Goal: Book appointment/travel/reservation

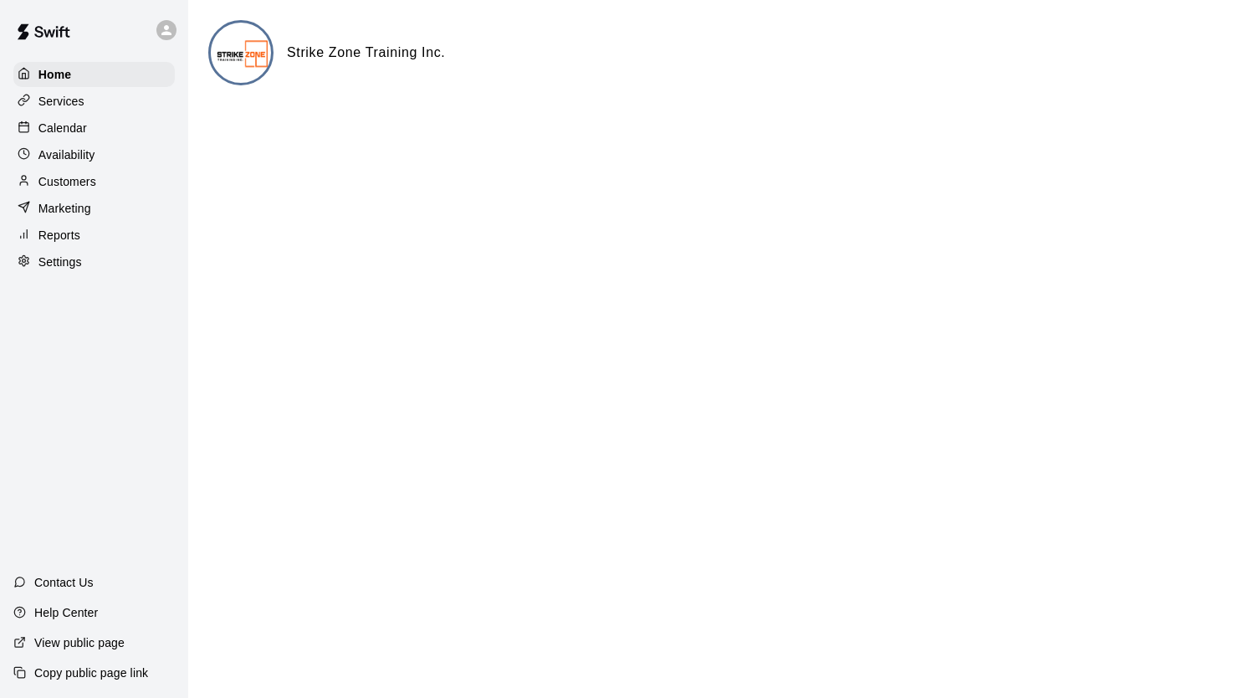
click at [77, 126] on p "Calendar" at bounding box center [62, 128] width 49 height 17
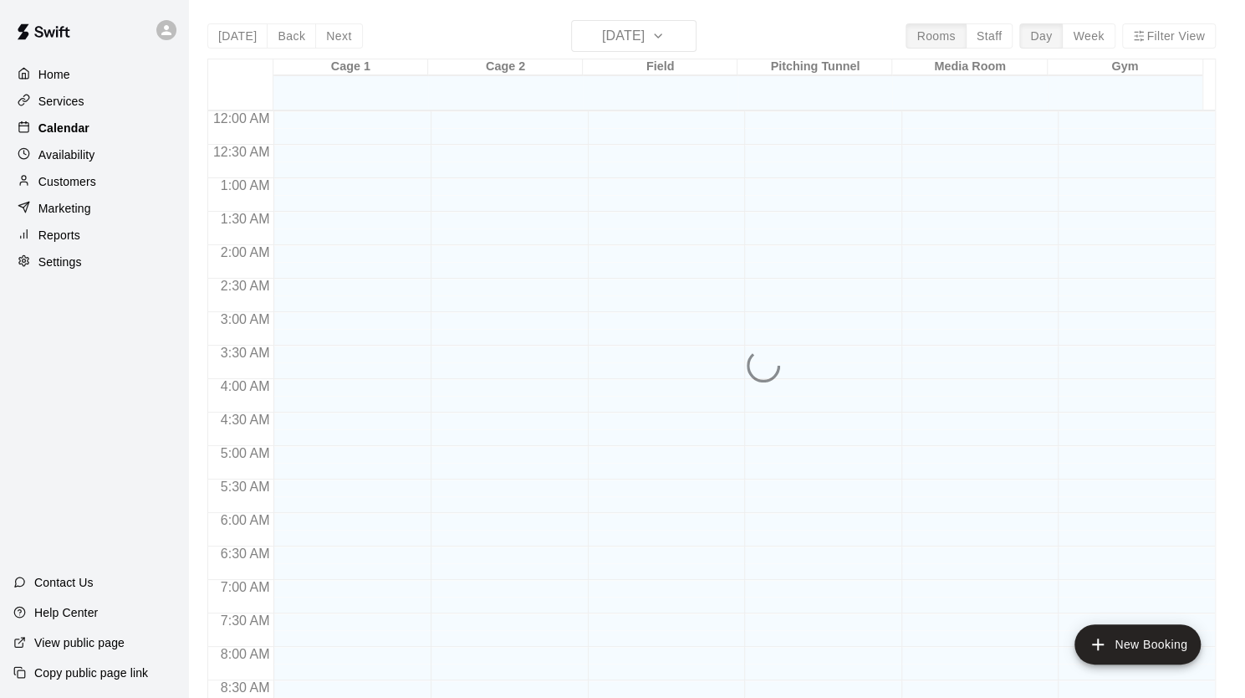
scroll to position [950, 0]
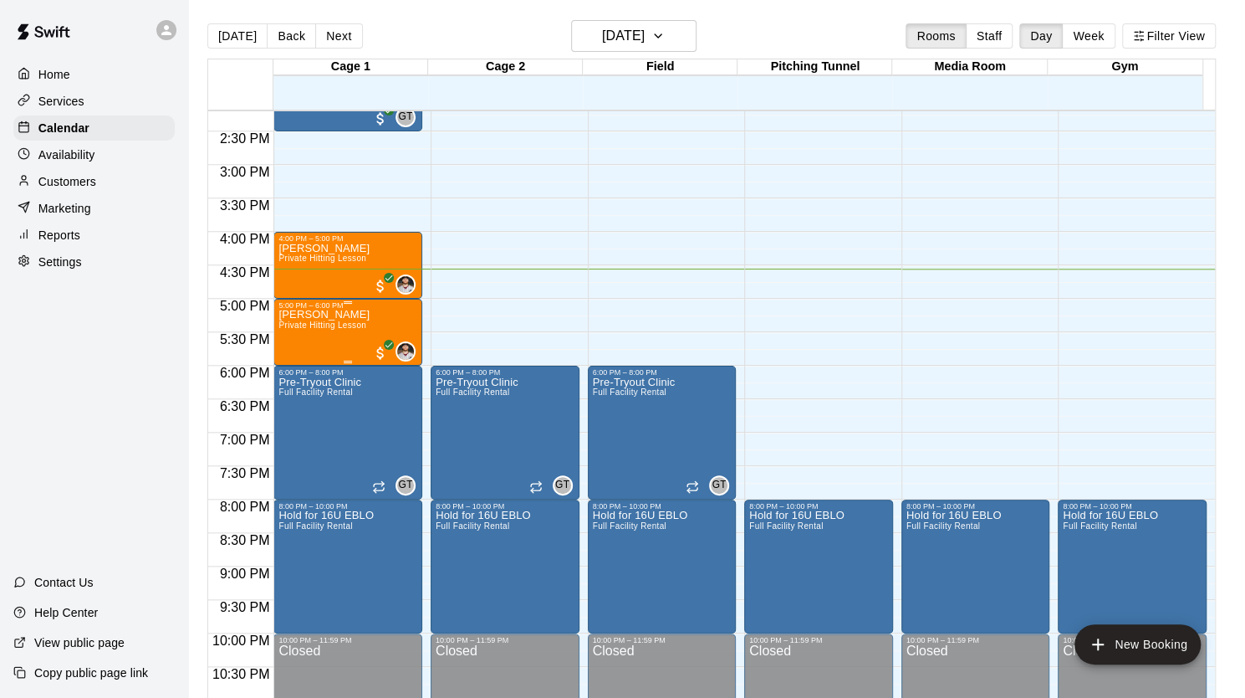
click at [340, 327] on span "Private Hitting Lesson" at bounding box center [323, 324] width 88 height 9
click at [340, 325] on span "Private Hitting Lesson" at bounding box center [323, 324] width 88 height 9
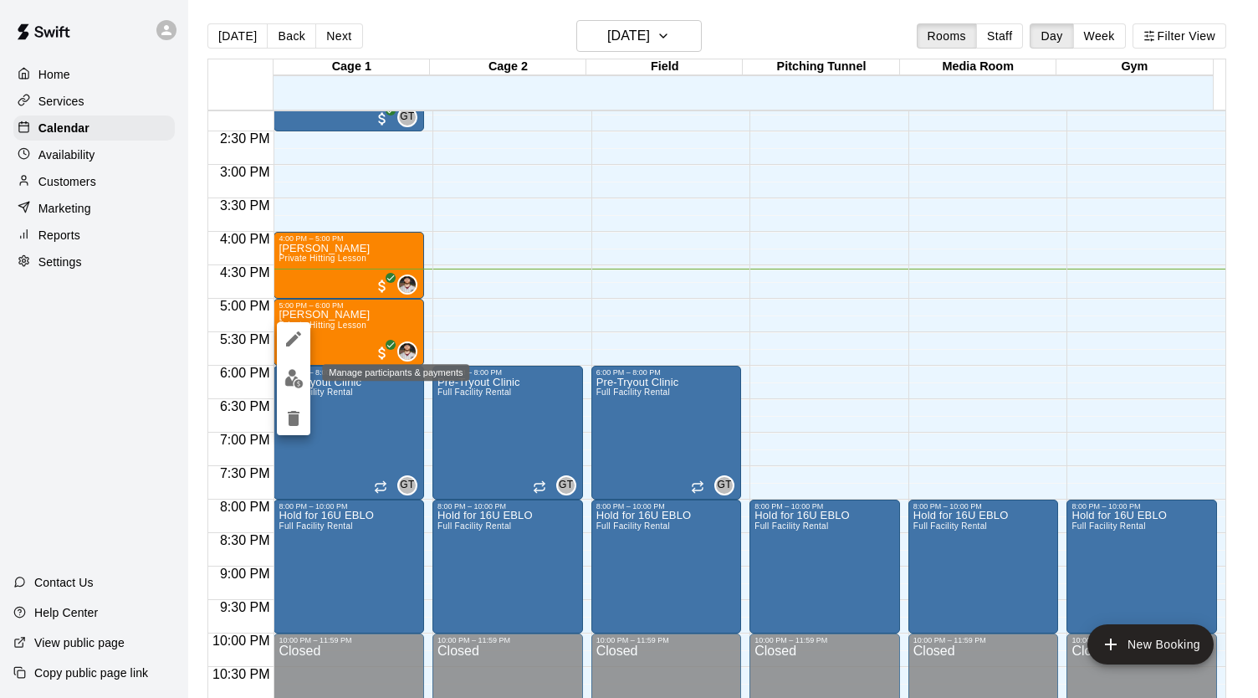
click at [292, 377] on img "edit" at bounding box center [293, 378] width 19 height 19
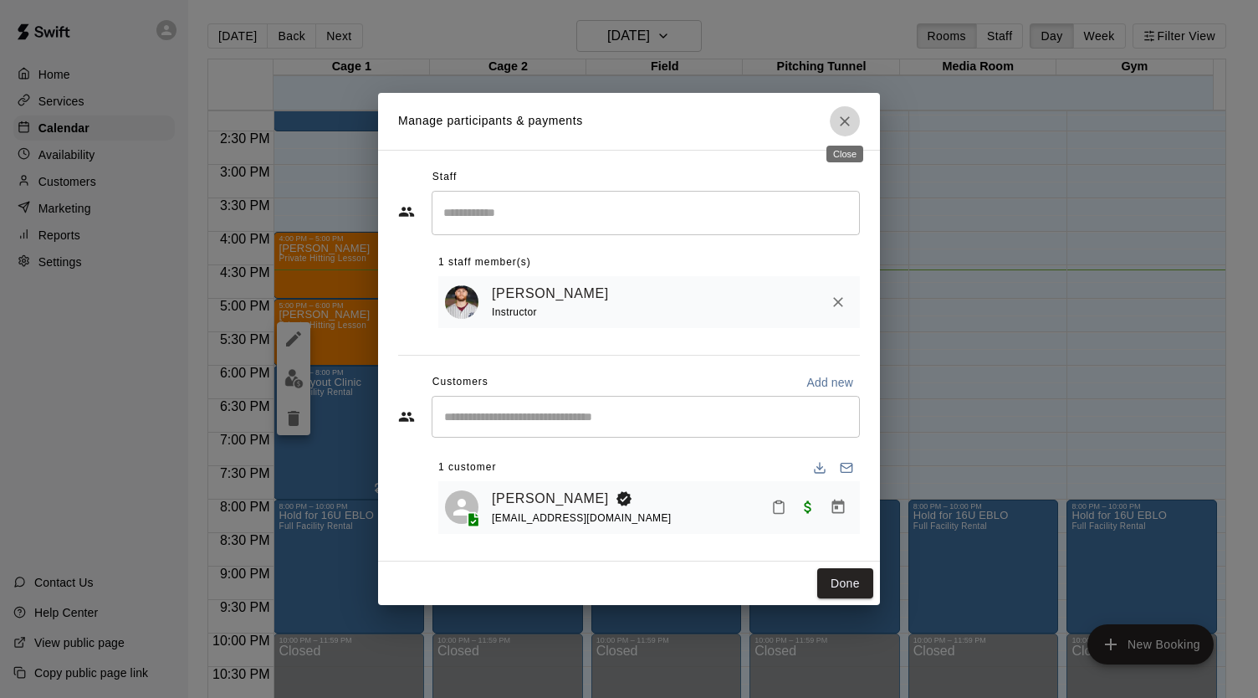
click at [845, 123] on icon "Close" at bounding box center [844, 121] width 17 height 17
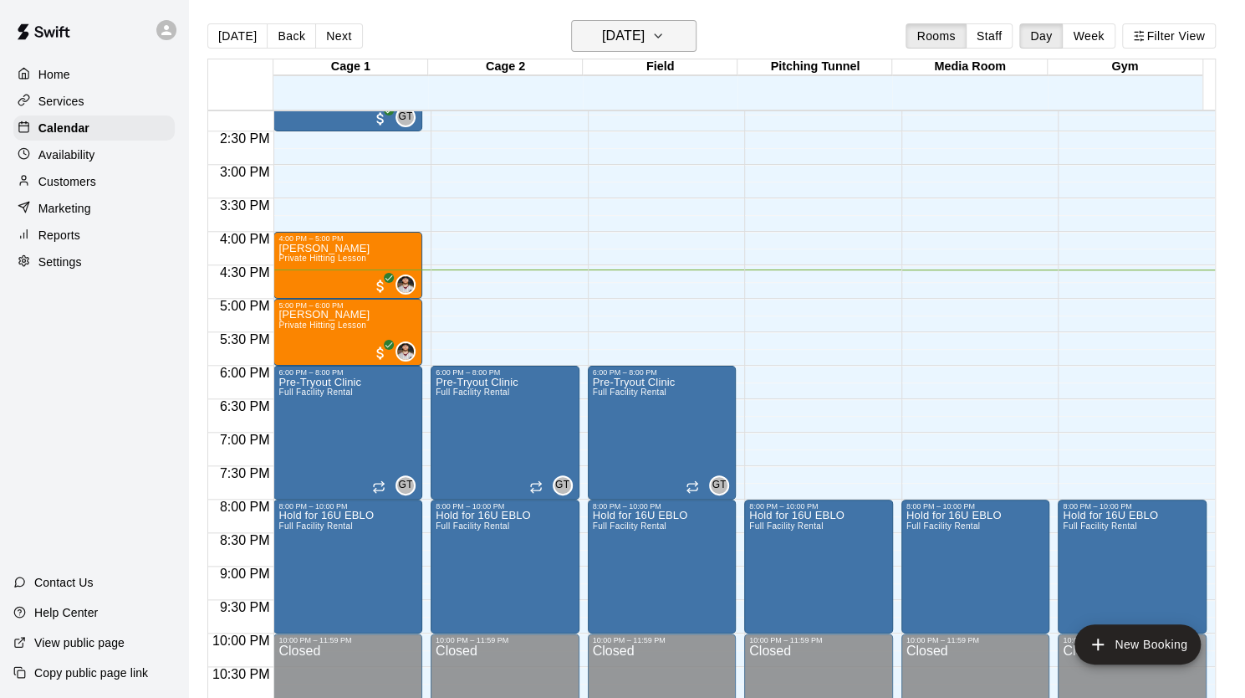
click at [665, 38] on icon "button" at bounding box center [658, 36] width 13 height 20
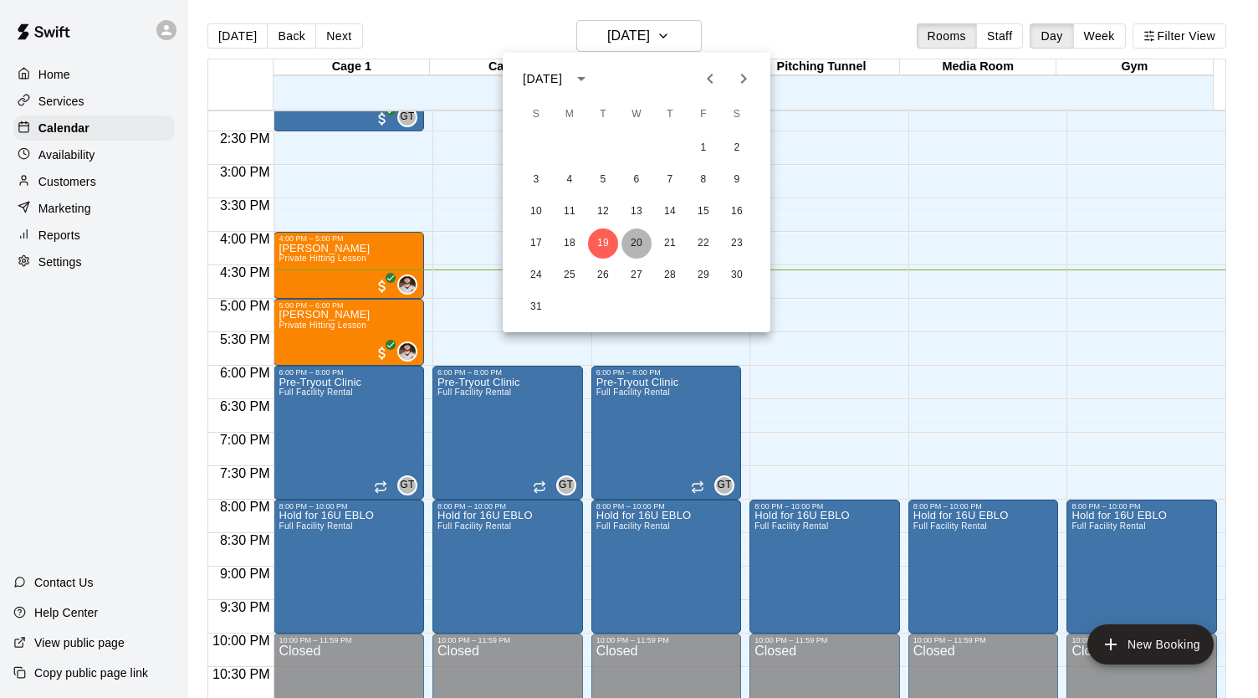
click at [636, 244] on button "20" at bounding box center [636, 243] width 30 height 30
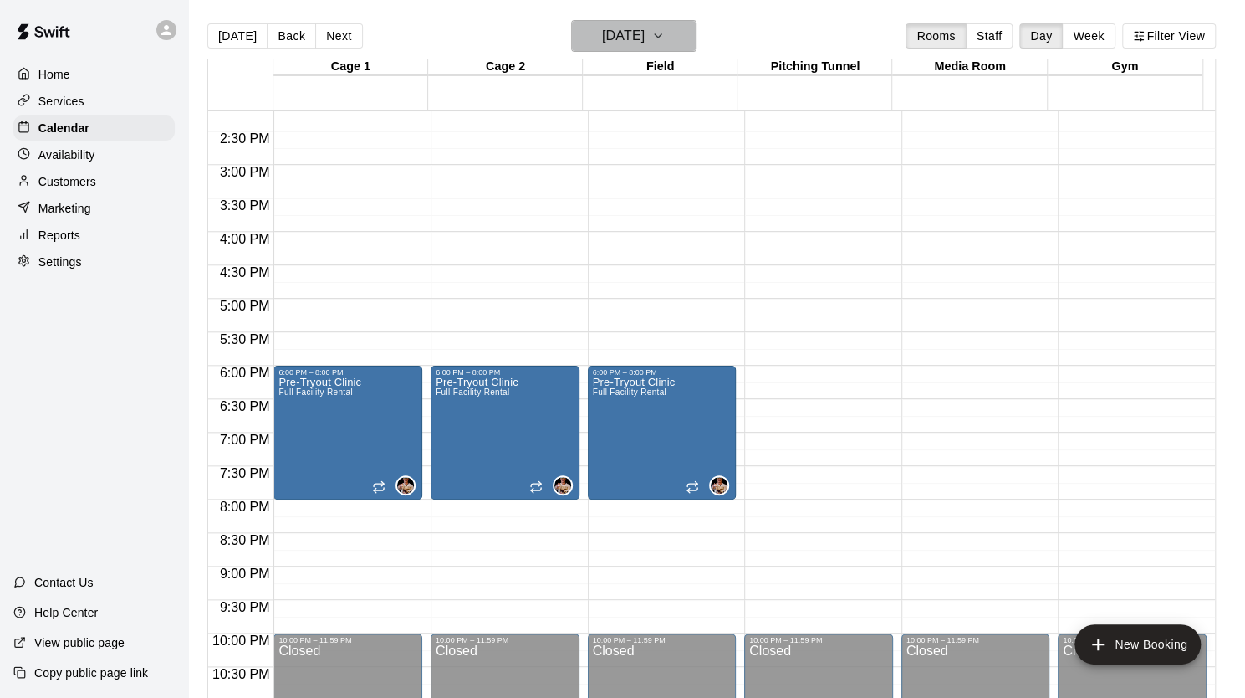
click at [665, 38] on icon "button" at bounding box center [658, 36] width 13 height 20
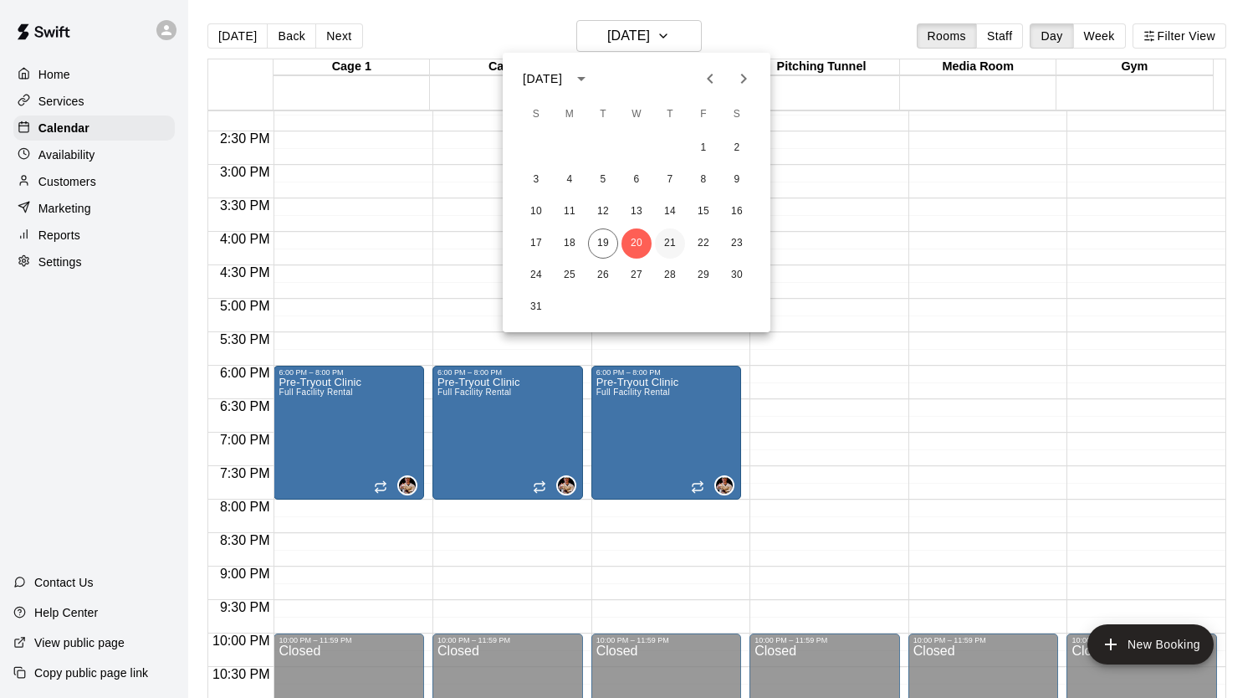
click at [674, 242] on button "21" at bounding box center [670, 243] width 30 height 30
